Goal: Information Seeking & Learning: Find specific fact

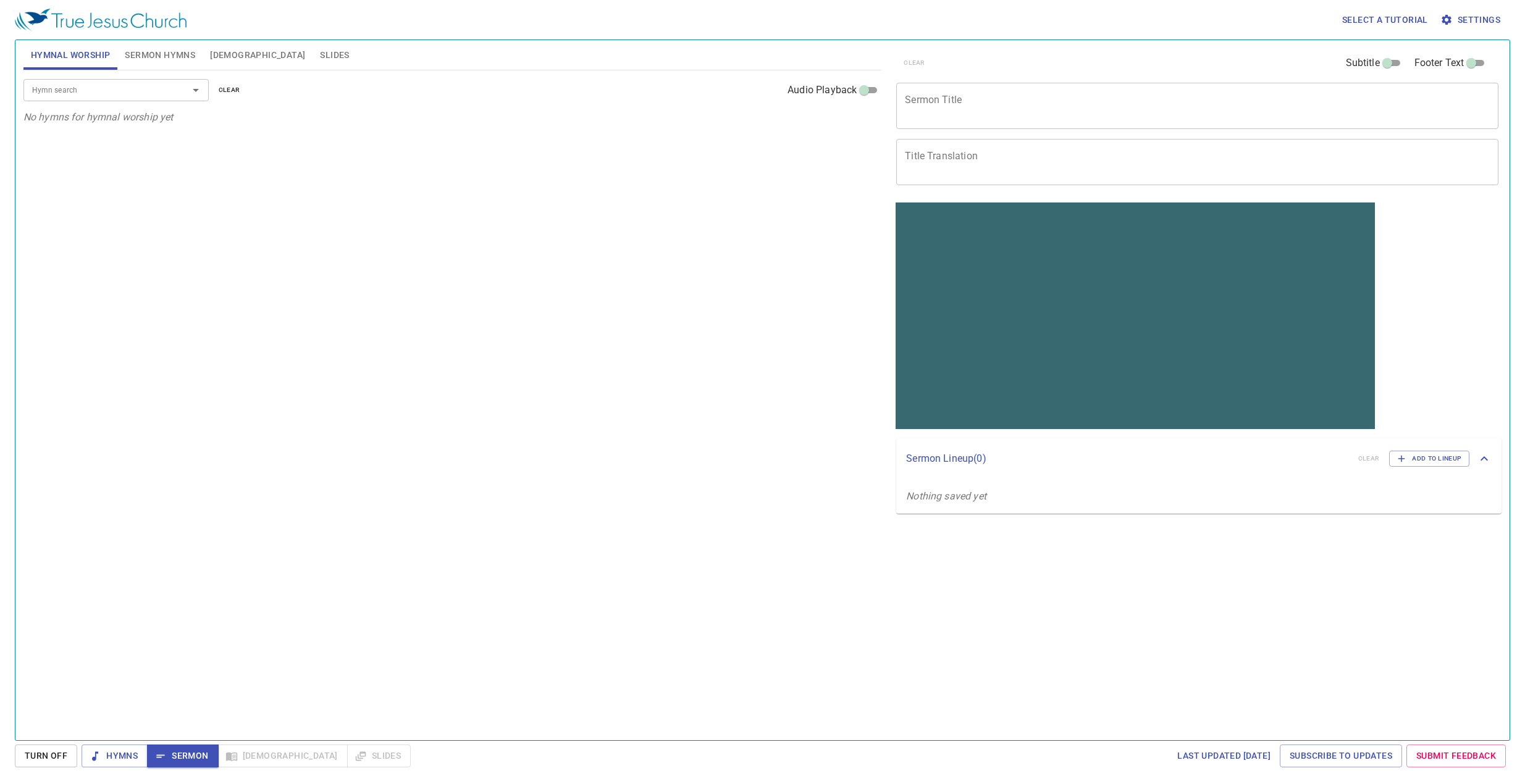
click at [85, 102] on div "Hymn search Hymn search clear Audio Playback" at bounding box center [453, 90] width 858 height 40
click at [88, 92] on input "Hymn search" at bounding box center [98, 90] width 141 height 14
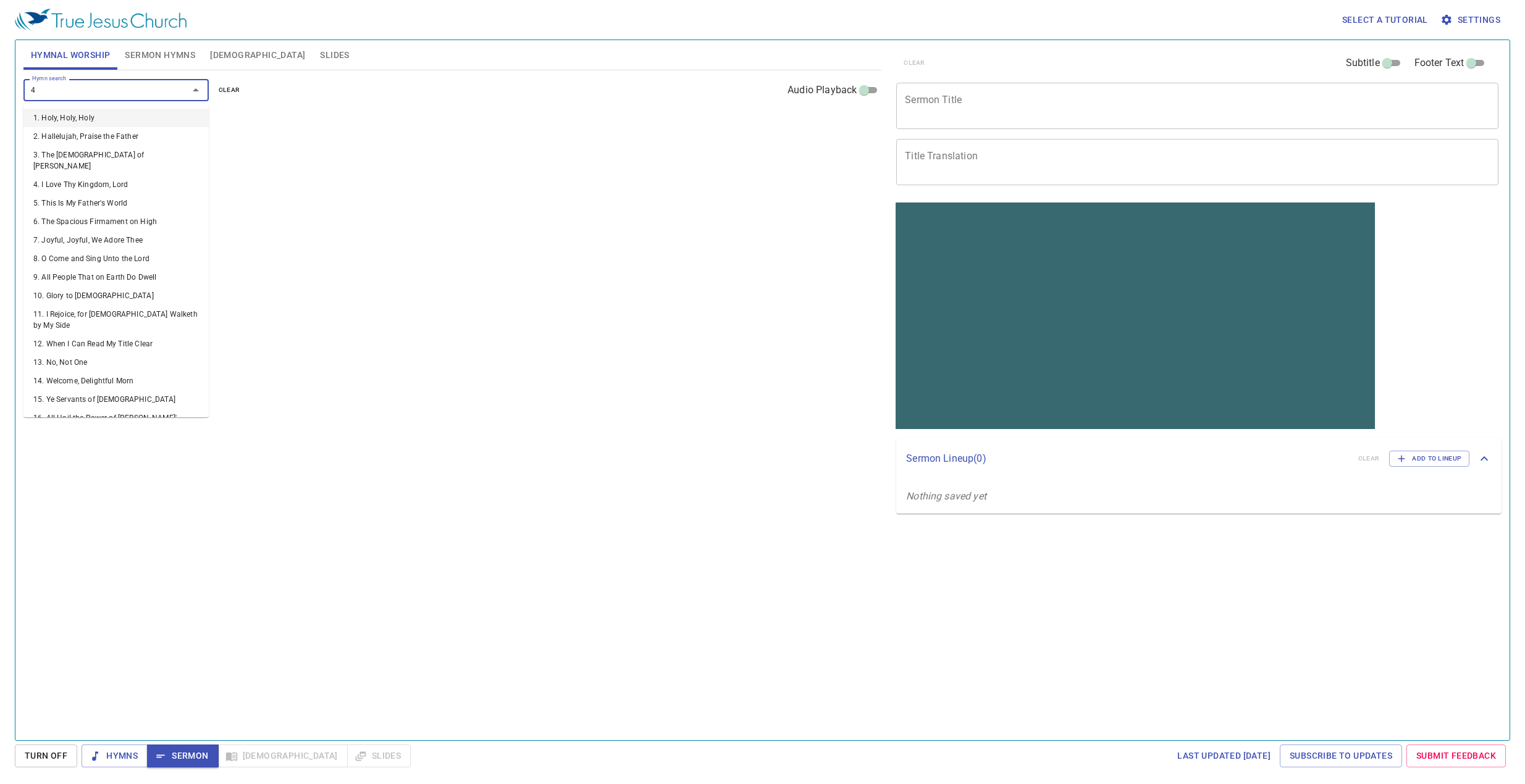
type input "45"
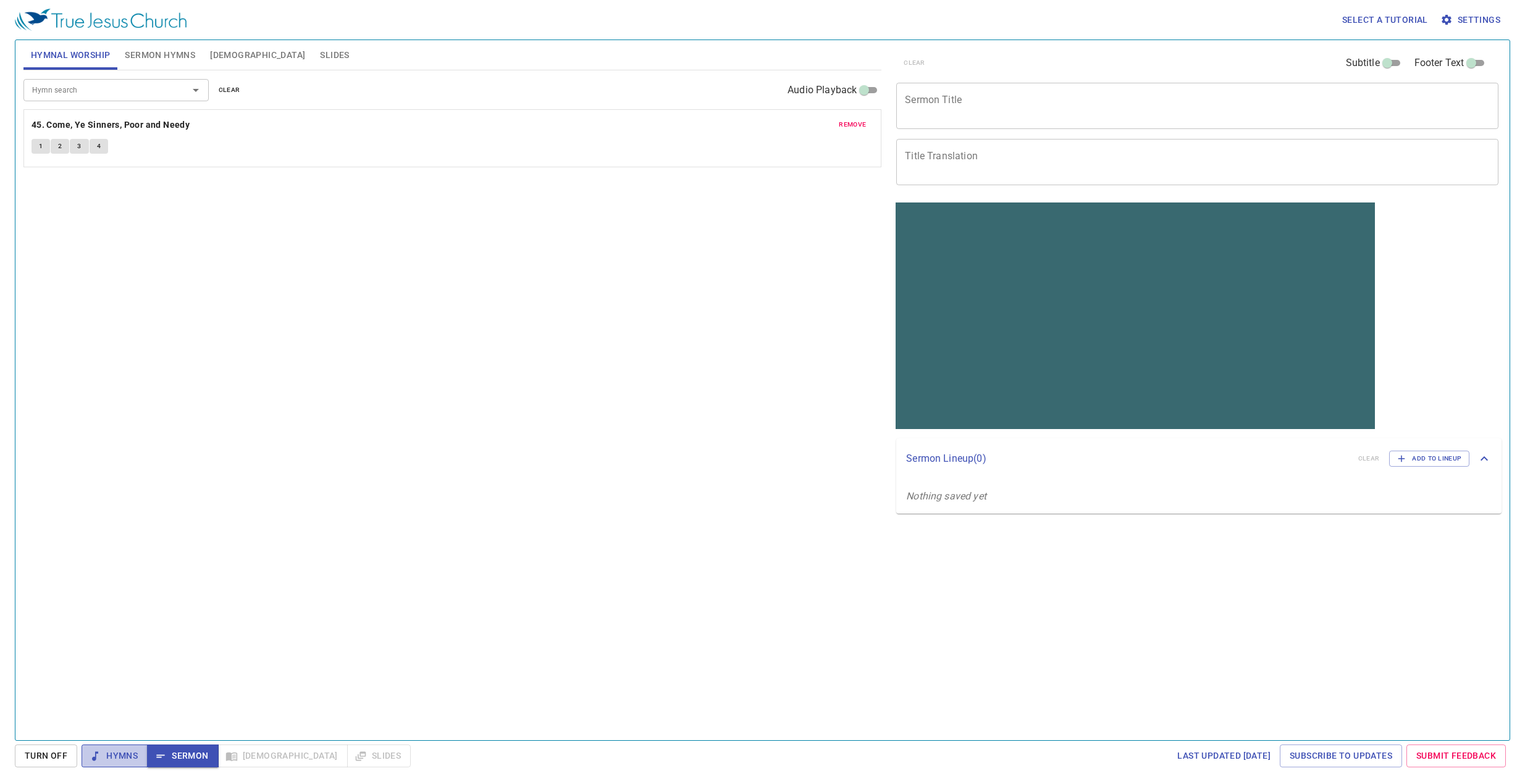
click at [102, 755] on span "Hymns" at bounding box center [114, 756] width 46 height 15
click at [63, 121] on b "45. Come, Ye Sinners, Poor and Needy" at bounding box center [110, 125] width 158 height 15
click at [39, 146] on span "1" at bounding box center [41, 146] width 4 height 11
click at [56, 147] on button "2" at bounding box center [60, 146] width 19 height 15
click at [81, 143] on span "3" at bounding box center [79, 146] width 4 height 11
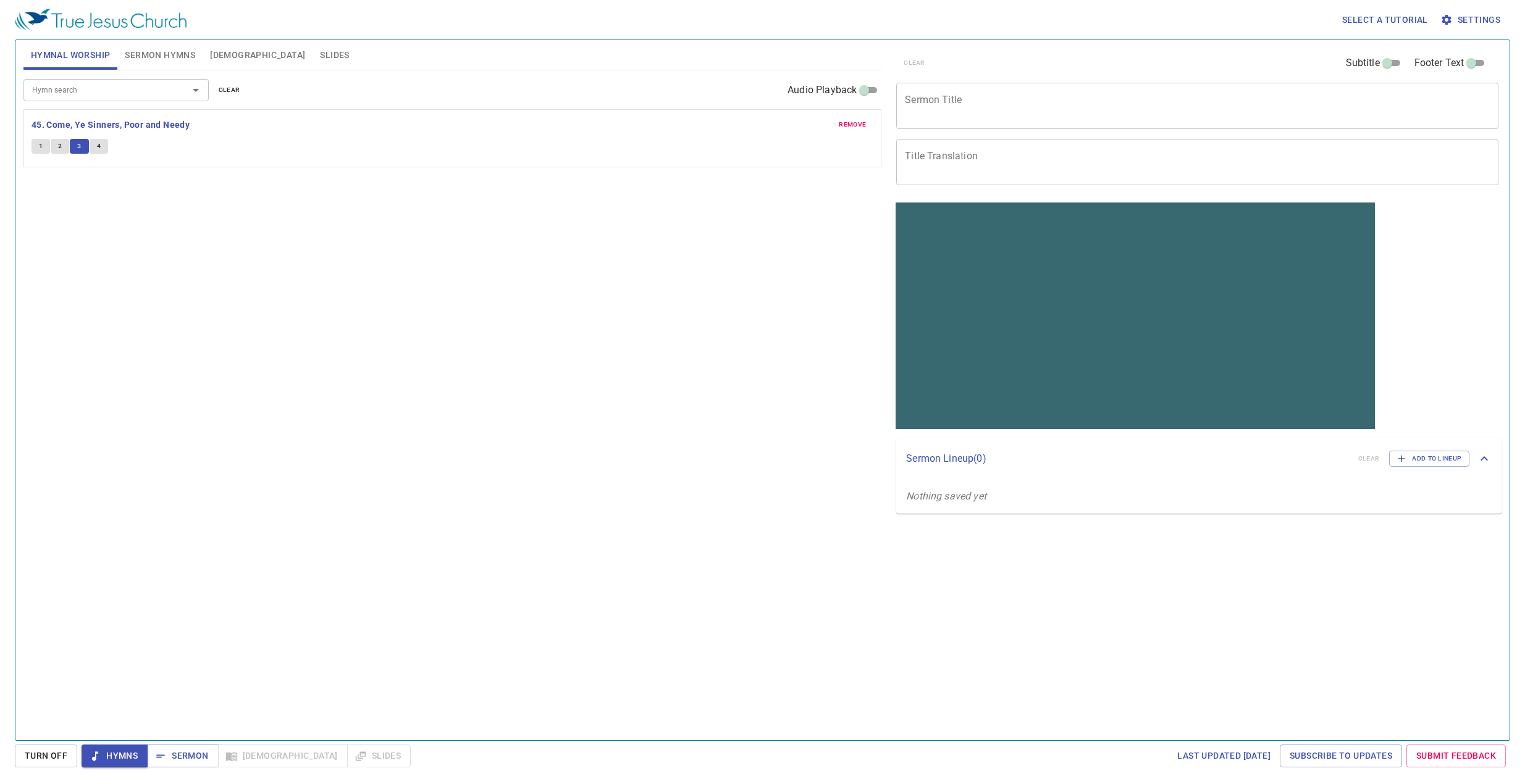
click at [99, 148] on span "4" at bounding box center [99, 146] width 4 height 11
click at [116, 120] on b "45. Come, Ye Sinners, Poor and Needy" at bounding box center [110, 125] width 158 height 15
click at [847, 124] on span "remove" at bounding box center [852, 125] width 27 height 11
click at [136, 84] on input "Hymn search" at bounding box center [98, 90] width 141 height 14
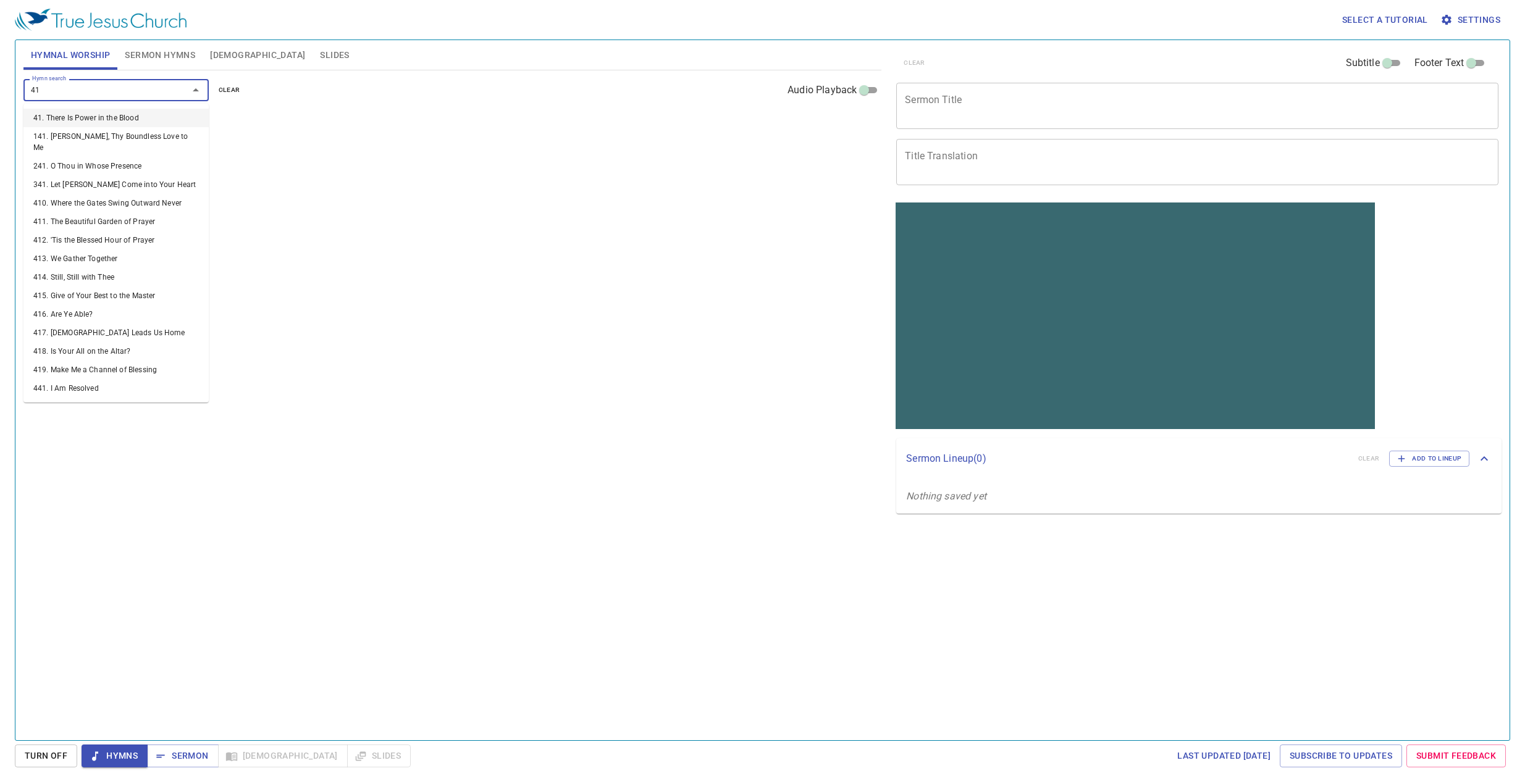
type input "415"
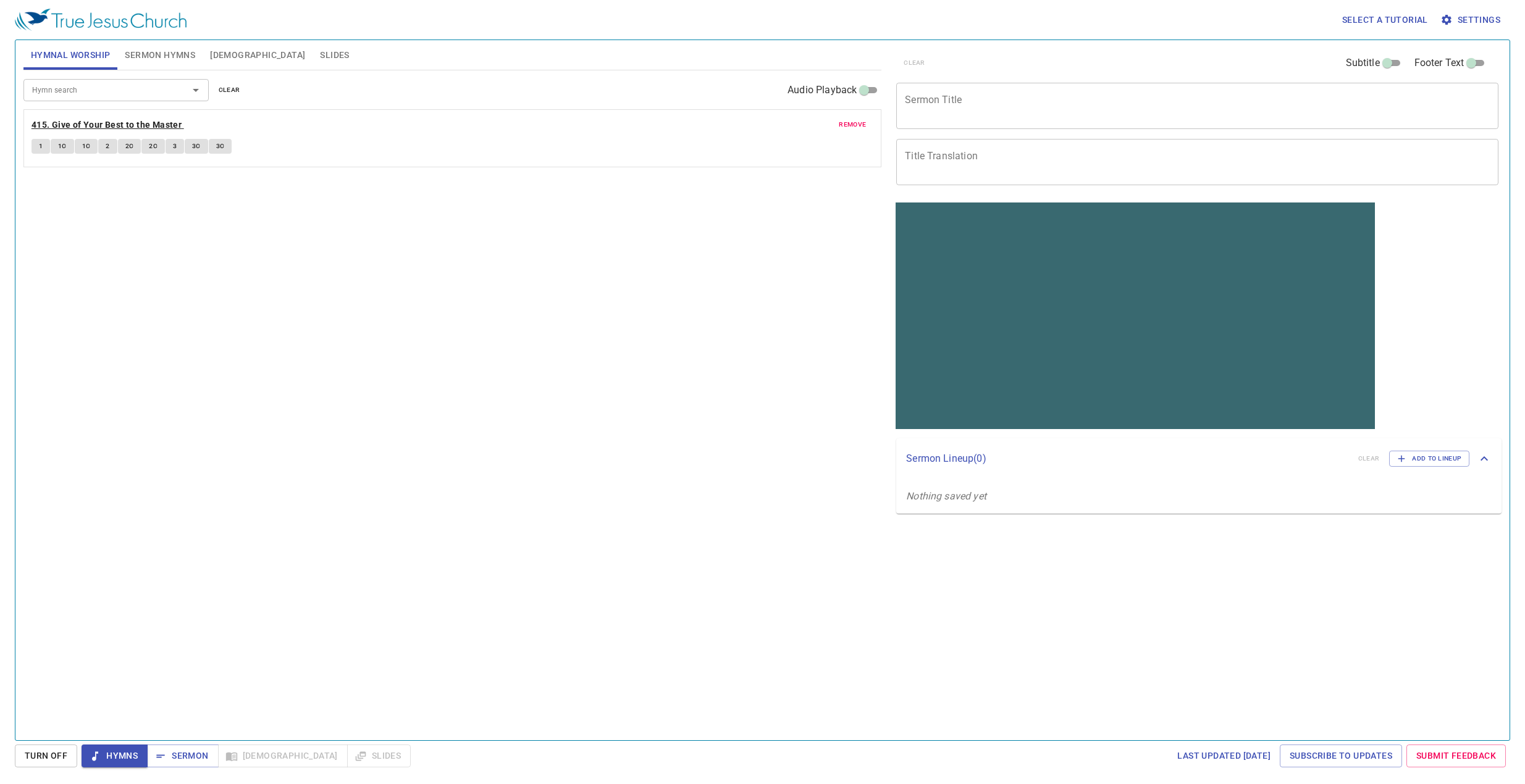
click at [102, 126] on b "415. Give of Your Best to the Master" at bounding box center [107, 125] width 150 height 15
click at [38, 146] on button "1" at bounding box center [41, 146] width 19 height 15
click at [64, 147] on span "1C" at bounding box center [63, 146] width 9 height 11
click at [84, 146] on span "1C" at bounding box center [87, 146] width 9 height 11
click at [105, 149] on span "2" at bounding box center [107, 146] width 4 height 11
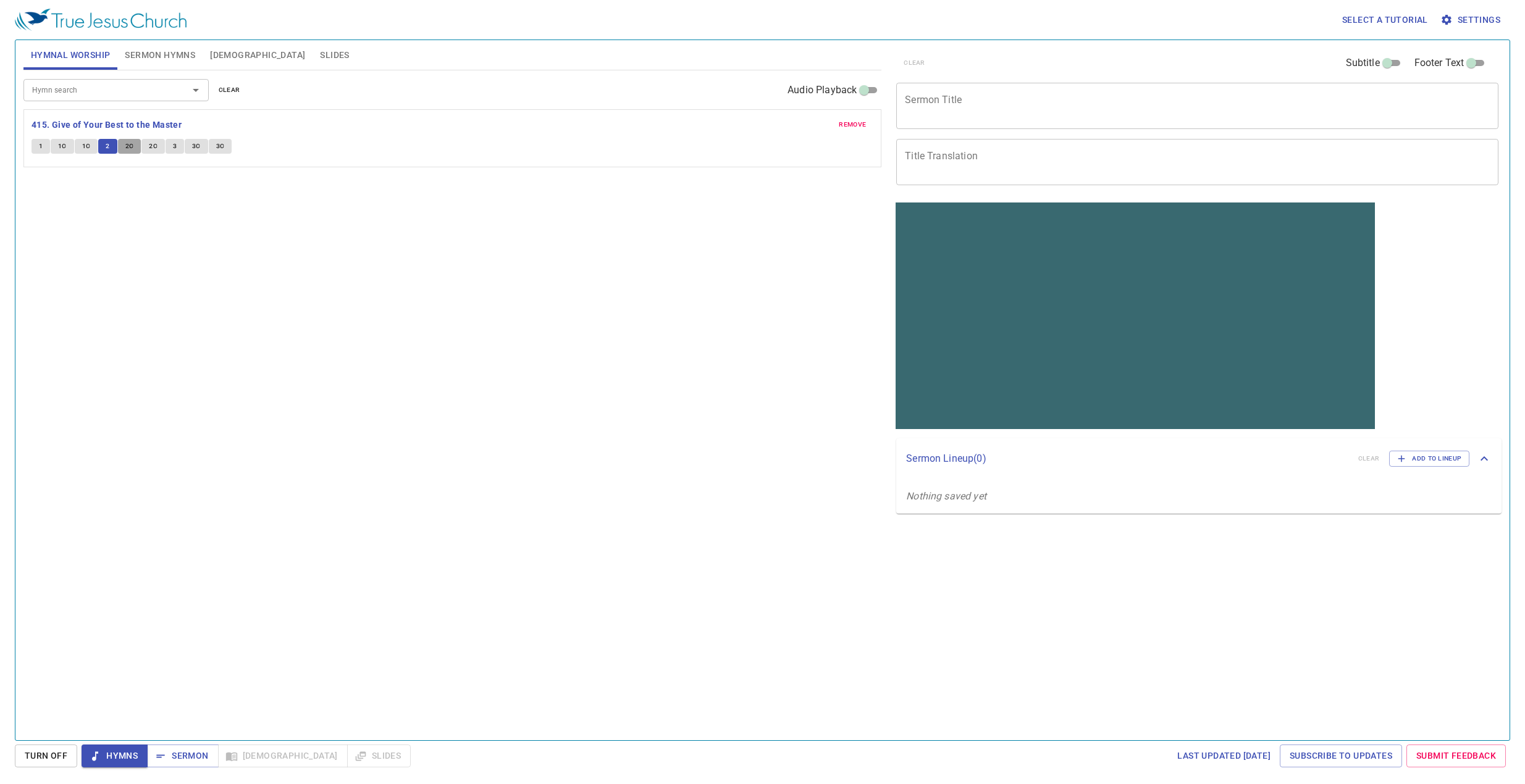
click at [128, 149] on span "2C" at bounding box center [130, 146] width 9 height 11
click at [149, 146] on span "2C" at bounding box center [153, 146] width 9 height 11
click at [175, 143] on span "3" at bounding box center [175, 146] width 4 height 11
click at [192, 146] on span "3C" at bounding box center [197, 146] width 9 height 11
click at [216, 141] on span "3C" at bounding box center [221, 146] width 9 height 11
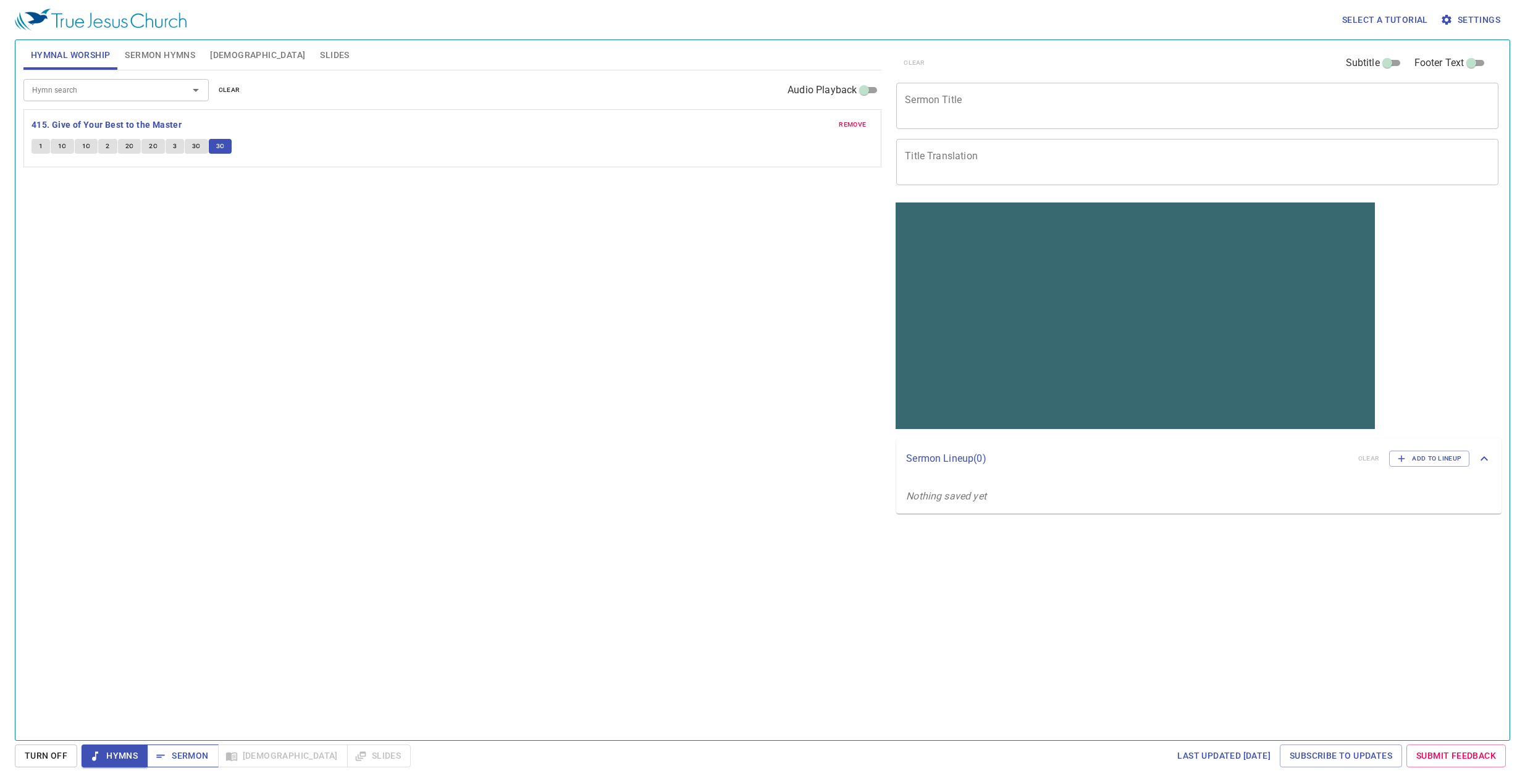
click at [173, 754] on span "Sermon" at bounding box center [182, 756] width 51 height 15
click at [858, 124] on span "remove" at bounding box center [852, 125] width 27 height 11
